Goal: Task Accomplishment & Management: Manage account settings

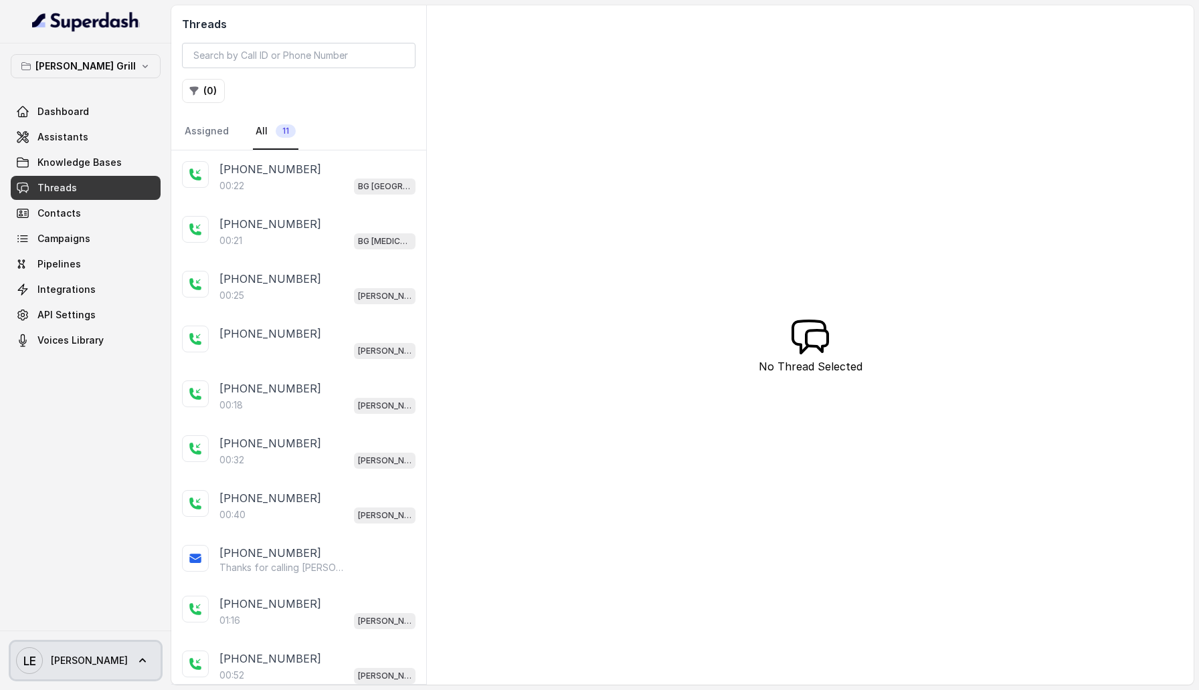
click at [111, 647] on link "LE Lucas" at bounding box center [86, 660] width 150 height 37
click at [111, 625] on div "Logout" at bounding box center [85, 622] width 114 height 16
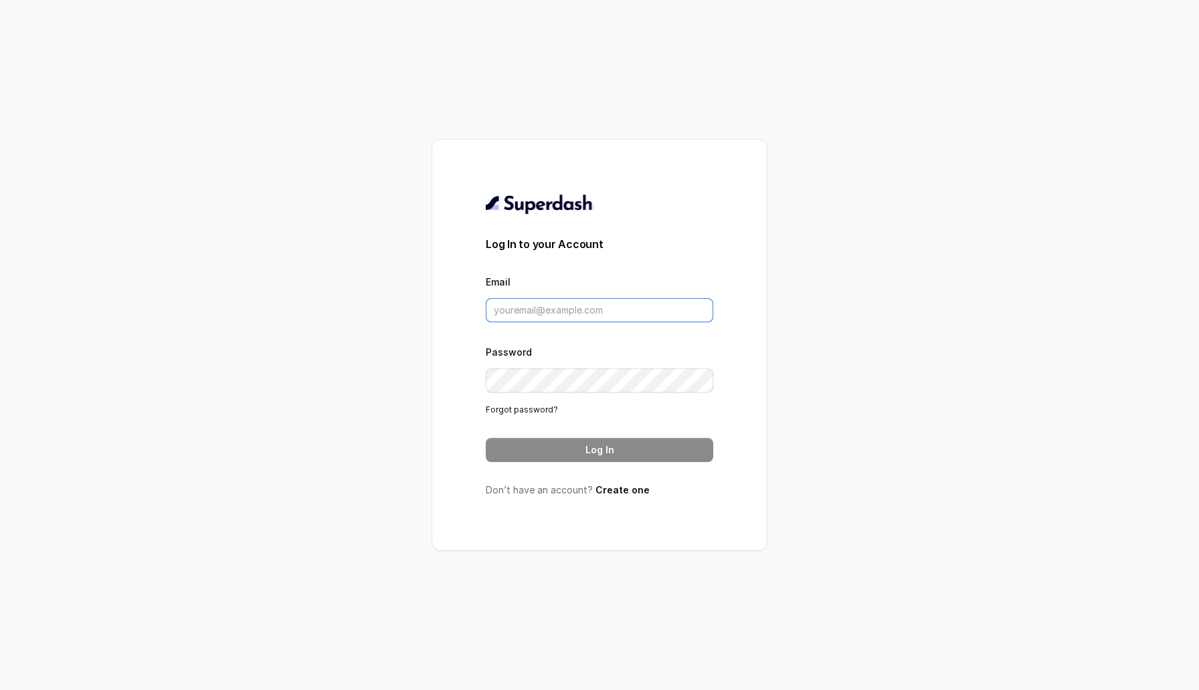
click at [516, 313] on input "Email" at bounding box center [599, 310] width 227 height 24
type input "sherin@trysuperdash.com"
click at [589, 447] on button "Log In" at bounding box center [599, 450] width 227 height 24
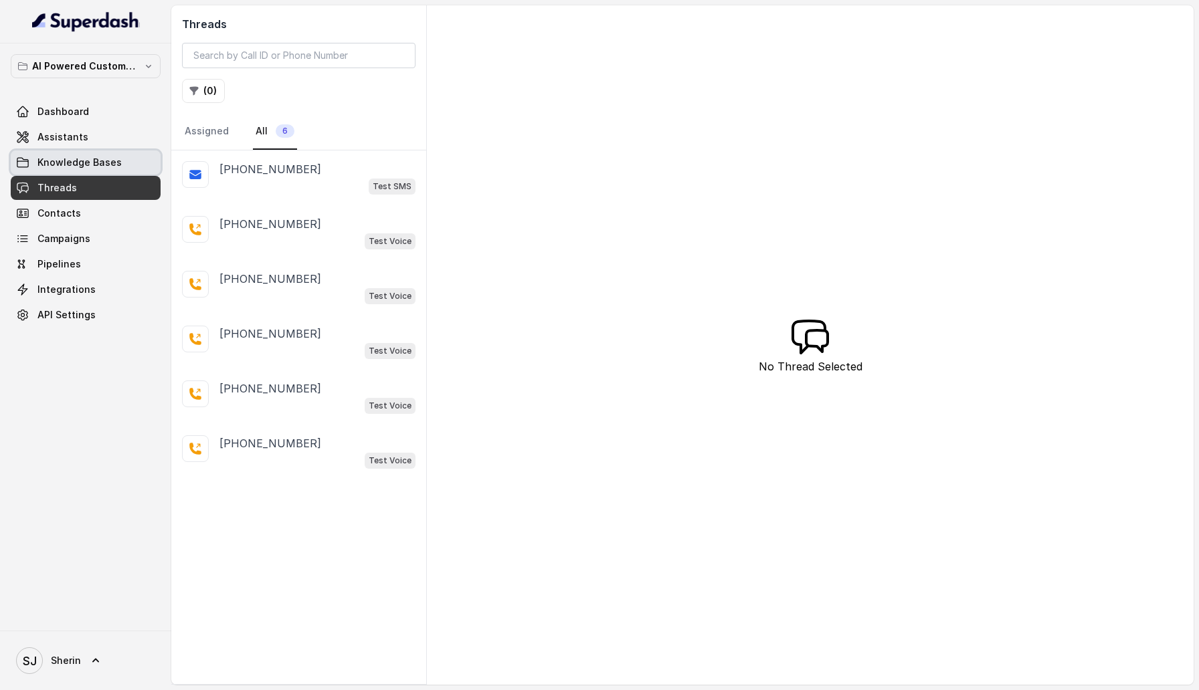
click at [138, 159] on link "Knowledge Bases" at bounding box center [86, 163] width 150 height 24
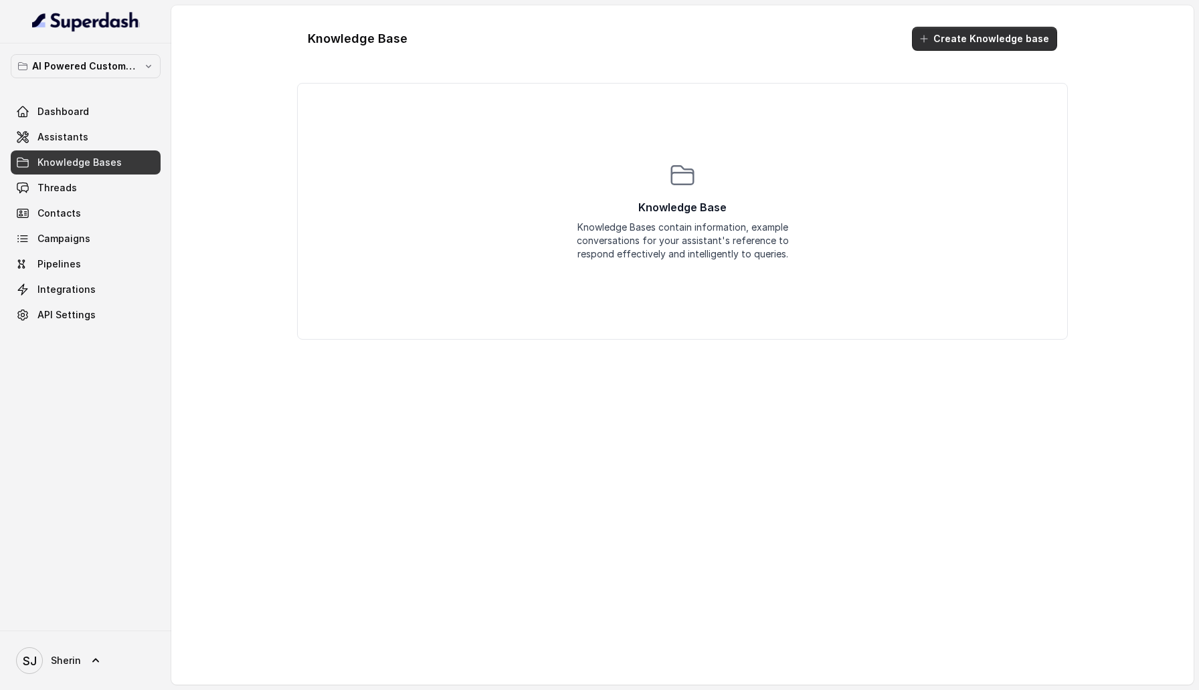
click at [955, 41] on button "Create Knowledge base" at bounding box center [984, 39] width 145 height 24
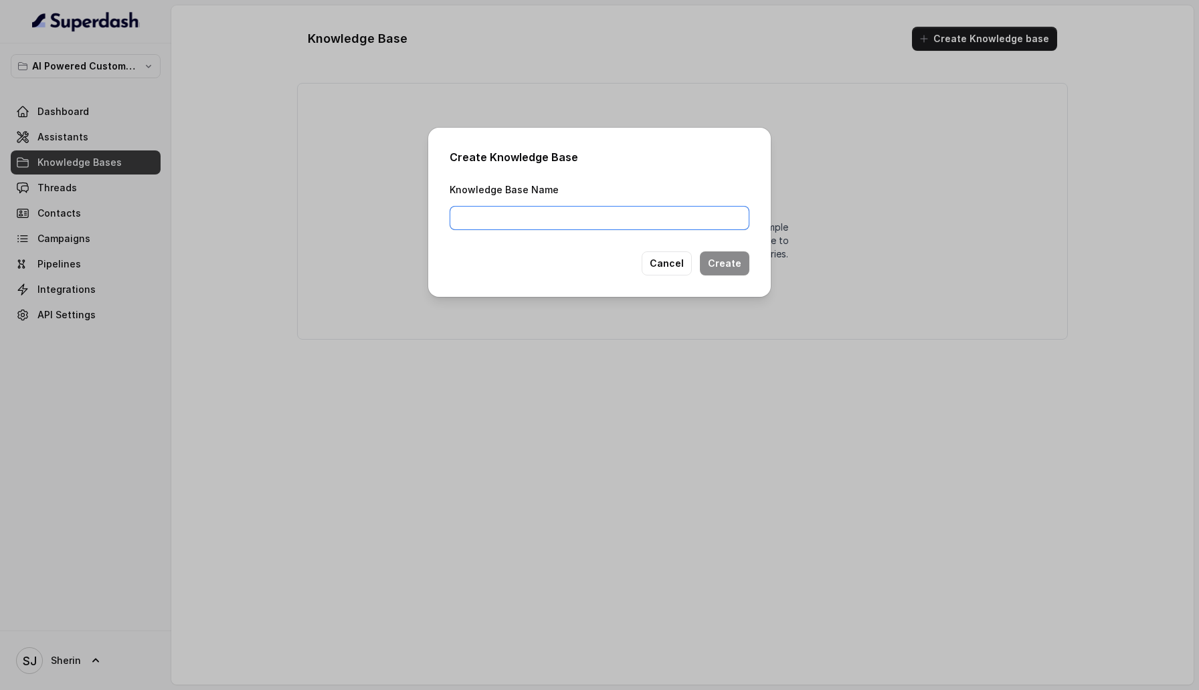
click at [601, 217] on input "Knowledge Base Name" at bounding box center [600, 218] width 300 height 24
type input "Test"
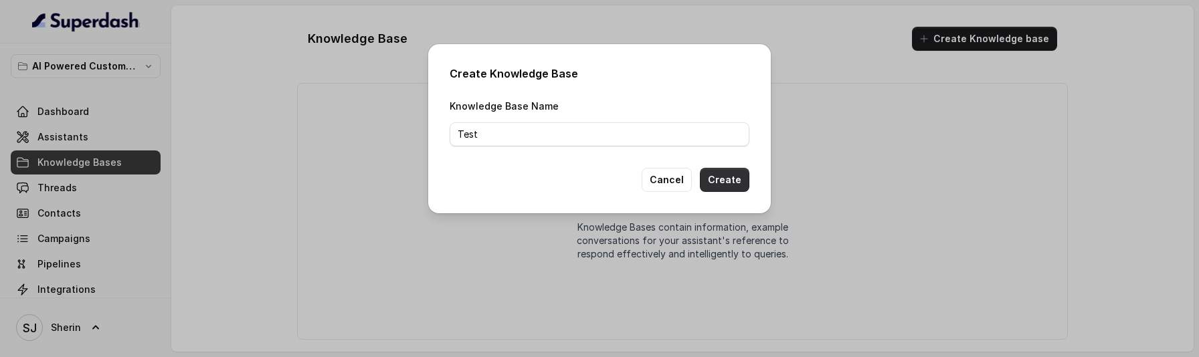
click at [735, 190] on button "Create" at bounding box center [725, 180] width 50 height 24
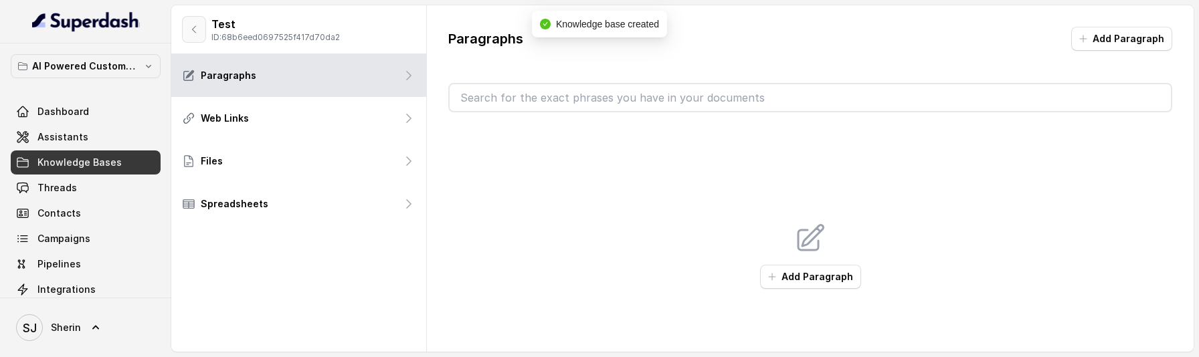
click at [193, 34] on icon "button" at bounding box center [194, 29] width 11 height 11
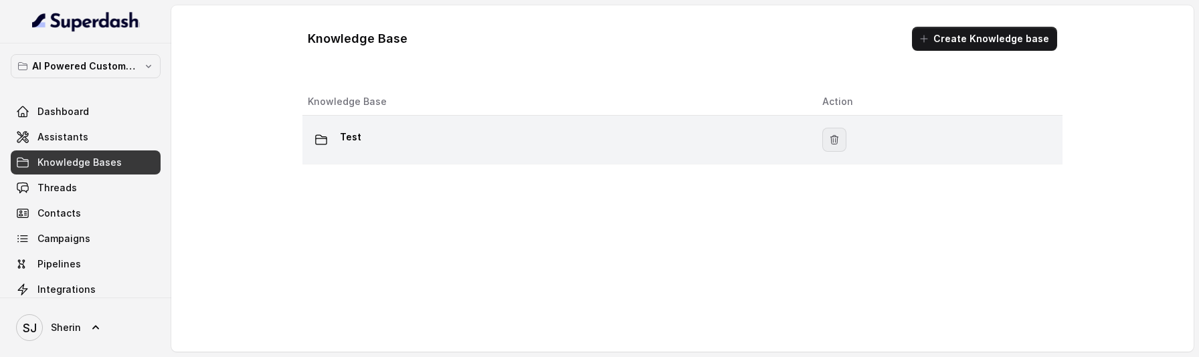
click at [832, 138] on icon "button" at bounding box center [834, 139] width 11 height 11
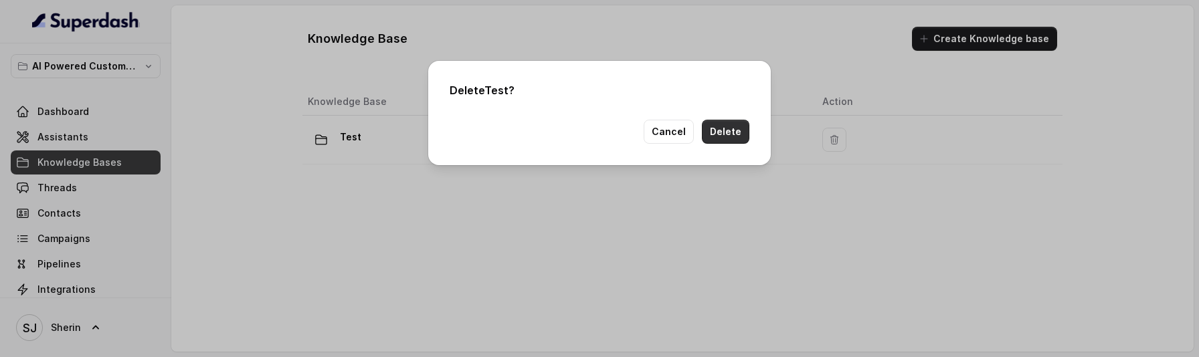
click at [717, 132] on button "Delete" at bounding box center [726, 132] width 48 height 24
click at [670, 133] on button "Cancel" at bounding box center [669, 132] width 50 height 24
